Goal: Information Seeking & Learning: Learn about a topic

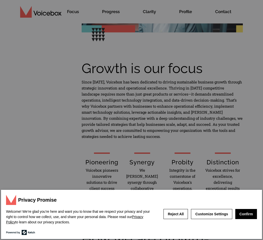
scroll to position [201, 0]
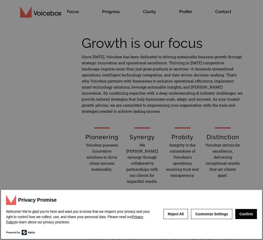
click at [248, 215] on button "Confirm" at bounding box center [246, 214] width 22 height 10
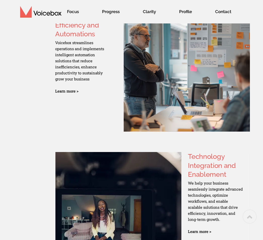
scroll to position [428, 0]
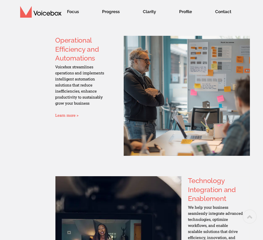
click at [64, 113] on link "Learn more >" at bounding box center [66, 115] width 23 height 5
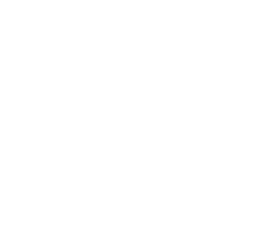
scroll to position [7, 0]
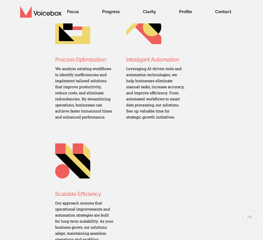
scroll to position [296, 0]
